Goal: Transaction & Acquisition: Obtain resource

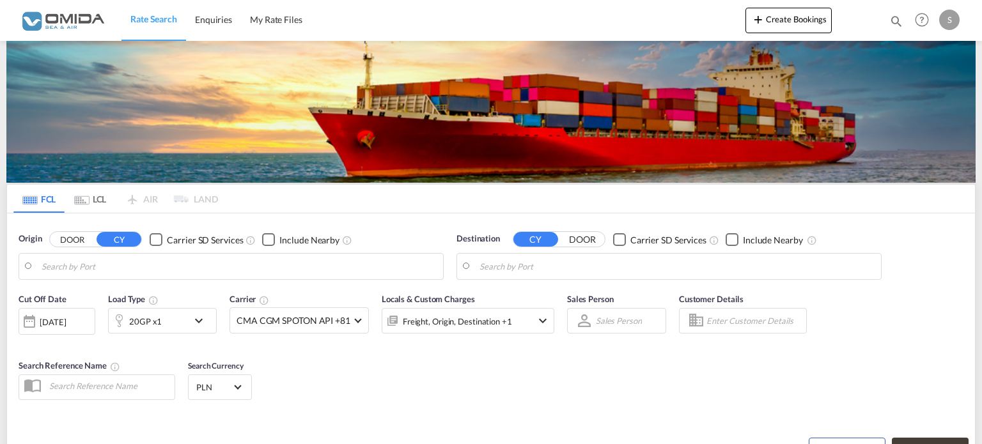
type input "Haiphong, VNHPH"
type input "[GEOGRAPHIC_DATA], PLGDY"
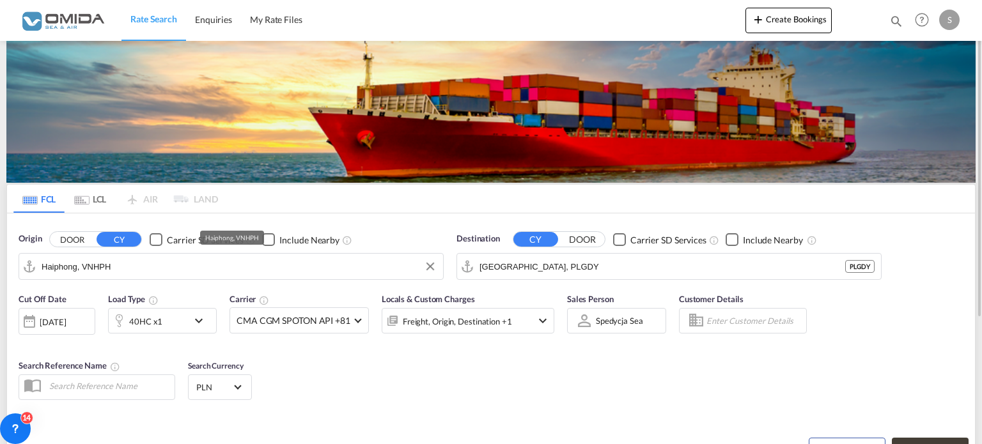
click at [140, 276] on input "Haiphong, VNHPH" at bounding box center [239, 266] width 395 height 19
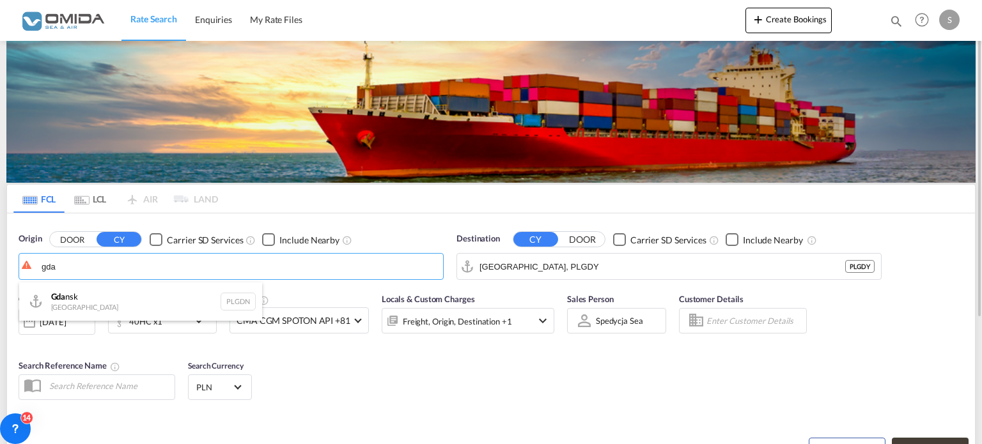
click at [79, 304] on div "Gda nsk [GEOGRAPHIC_DATA] PLGDN" at bounding box center [140, 302] width 243 height 38
type input "Gdansk, PLGDN"
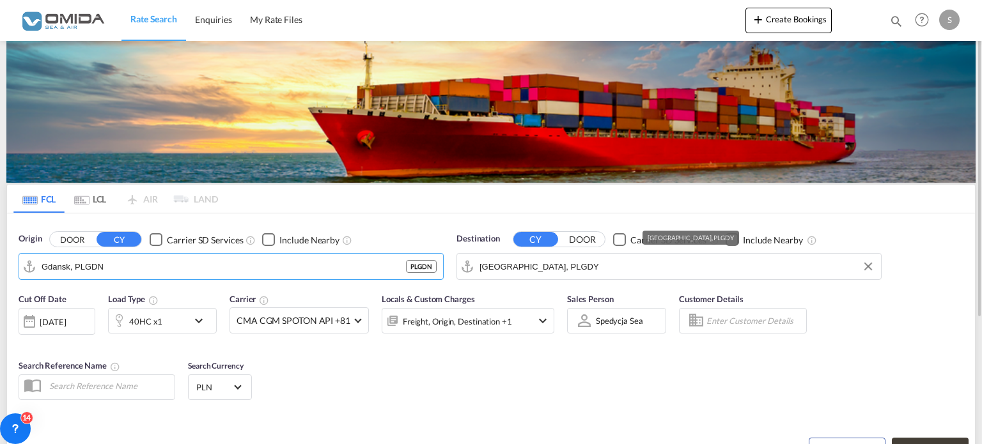
click at [581, 262] on input "[GEOGRAPHIC_DATA], PLGDY" at bounding box center [677, 266] width 395 height 19
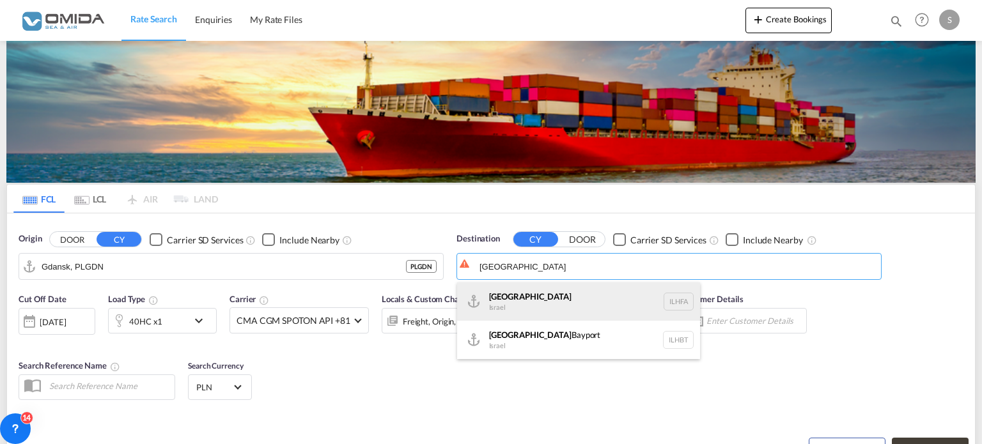
click at [537, 303] on div "Haifa [GEOGRAPHIC_DATA] ILHFA" at bounding box center [578, 302] width 243 height 38
type input "[GEOGRAPHIC_DATA], [GEOGRAPHIC_DATA]"
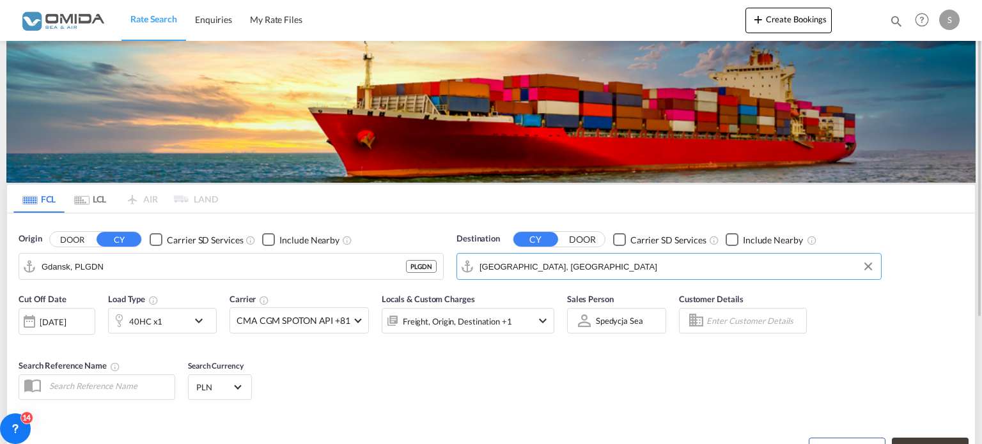
click at [175, 320] on div "40HC x1" at bounding box center [148, 321] width 79 height 26
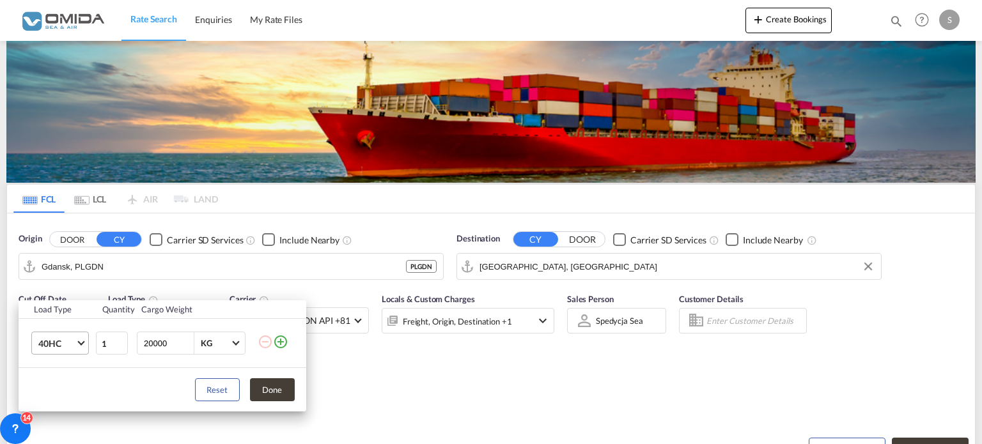
click at [77, 340] on md-select-value "40HC" at bounding box center [62, 344] width 51 height 22
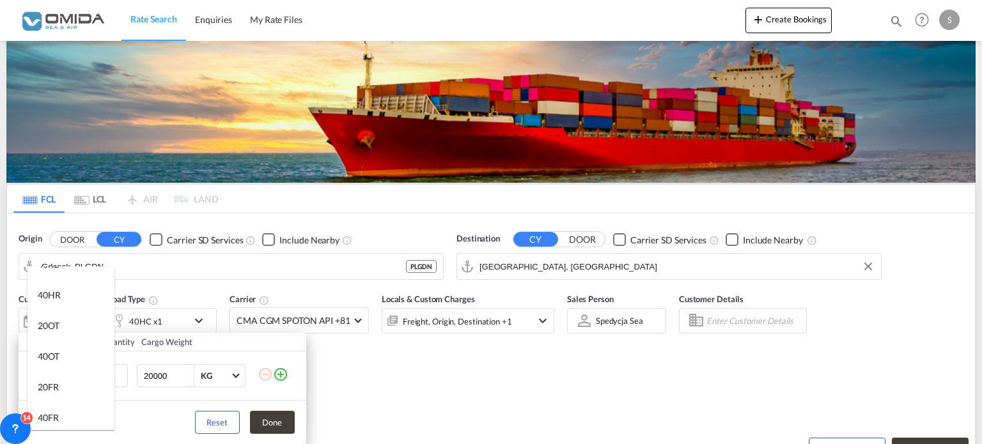
scroll to position [192, 0]
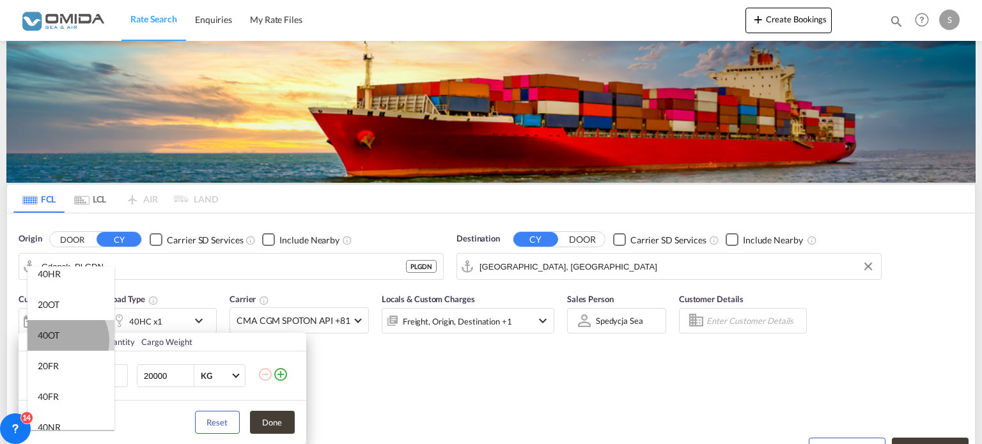
click at [60, 340] on md-option "40OT" at bounding box center [71, 335] width 87 height 31
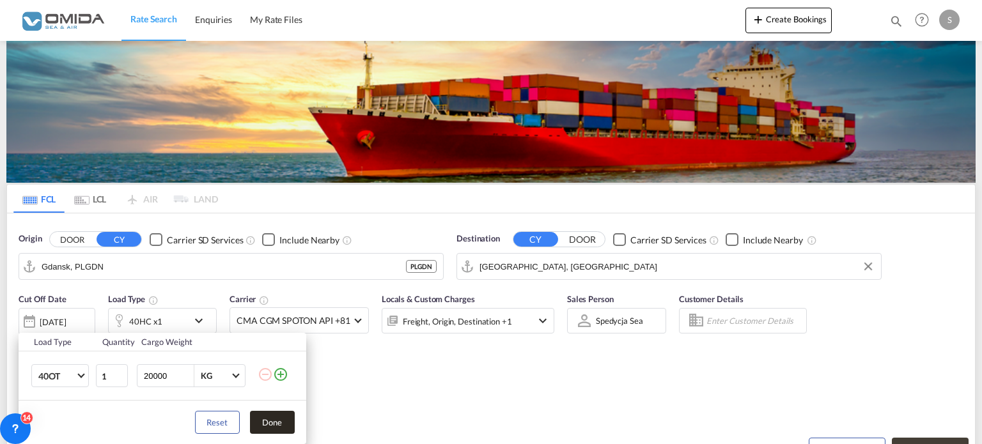
click at [279, 425] on button "Done" at bounding box center [272, 422] width 45 height 23
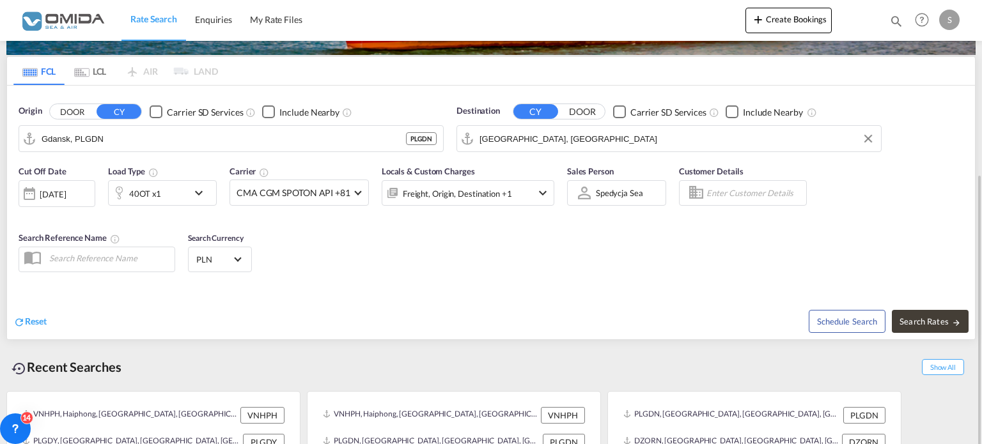
scroll to position [177, 0]
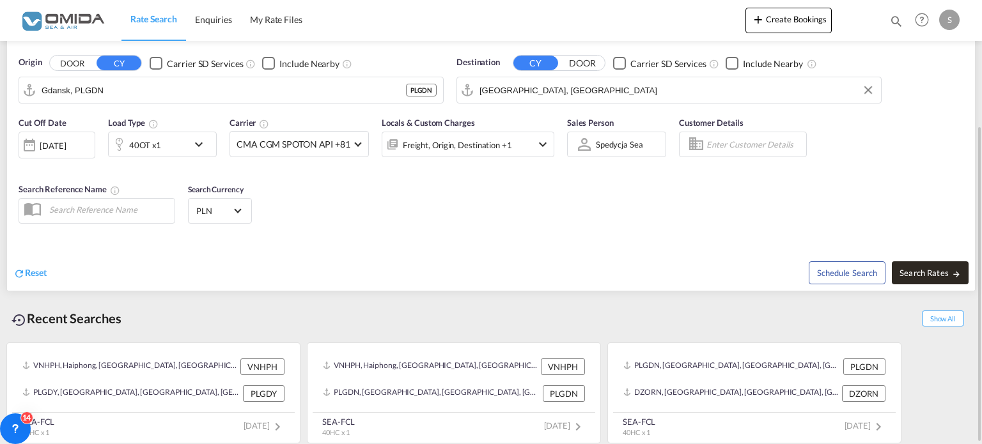
click at [929, 269] on span "Search Rates" at bounding box center [930, 273] width 61 height 10
type input "PLGDN to ILHFA / [DATE]"
